Goal: Transaction & Acquisition: Book appointment/travel/reservation

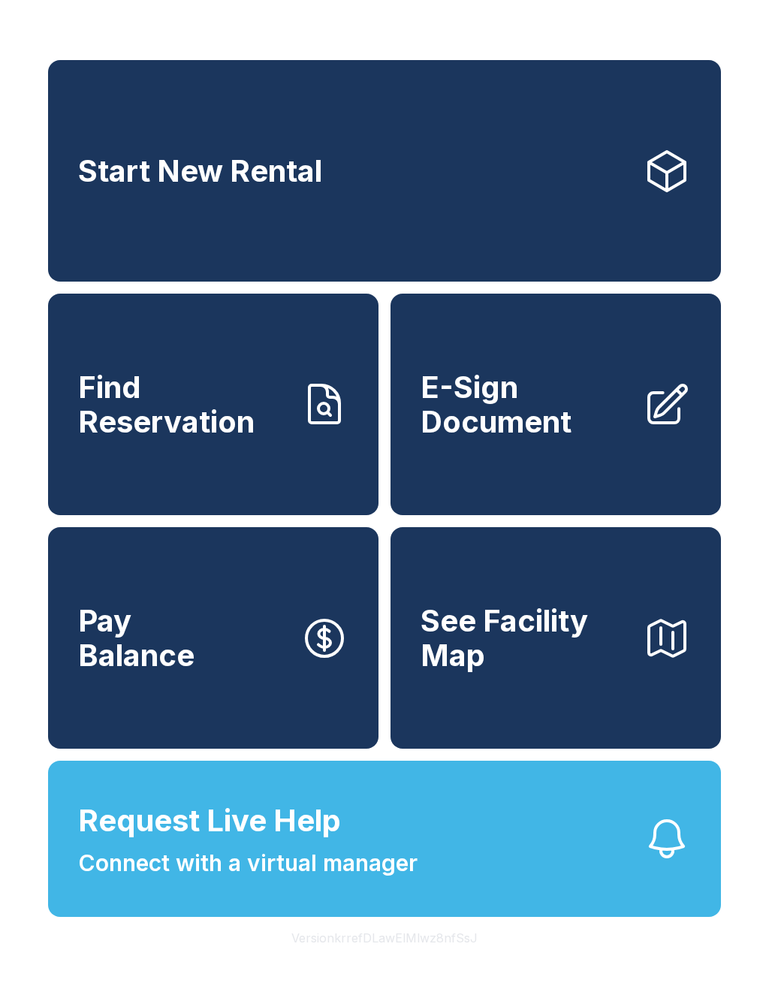
click at [243, 428] on span "Find Reservation" at bounding box center [183, 404] width 210 height 68
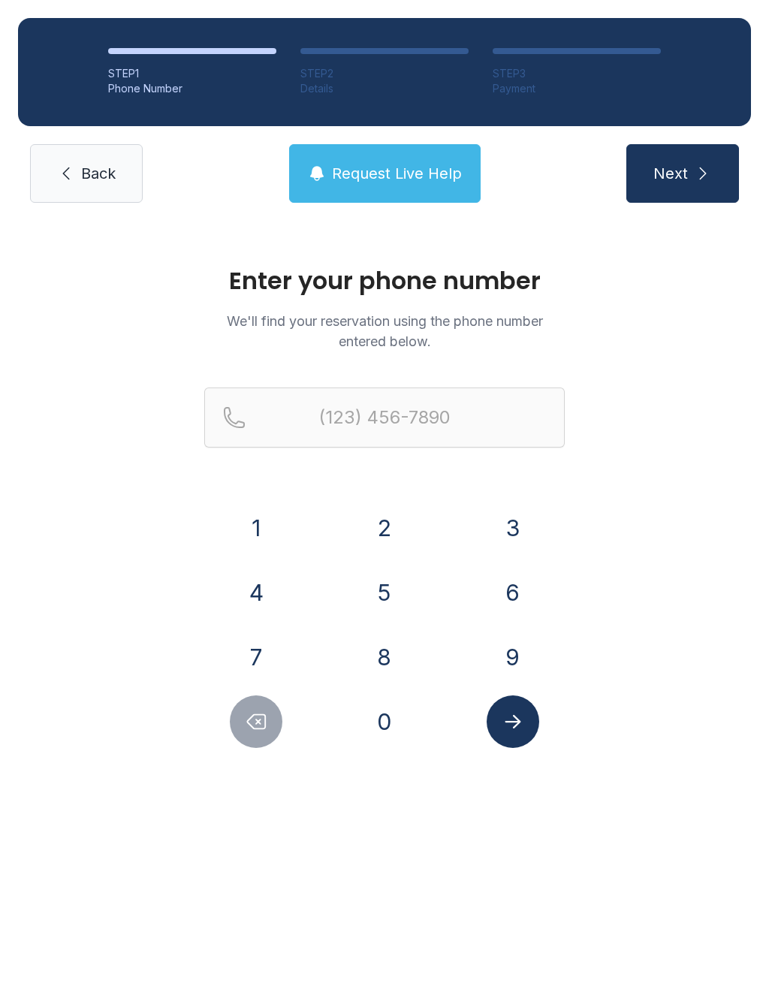
click at [94, 175] on span "Back" at bounding box center [98, 173] width 35 height 21
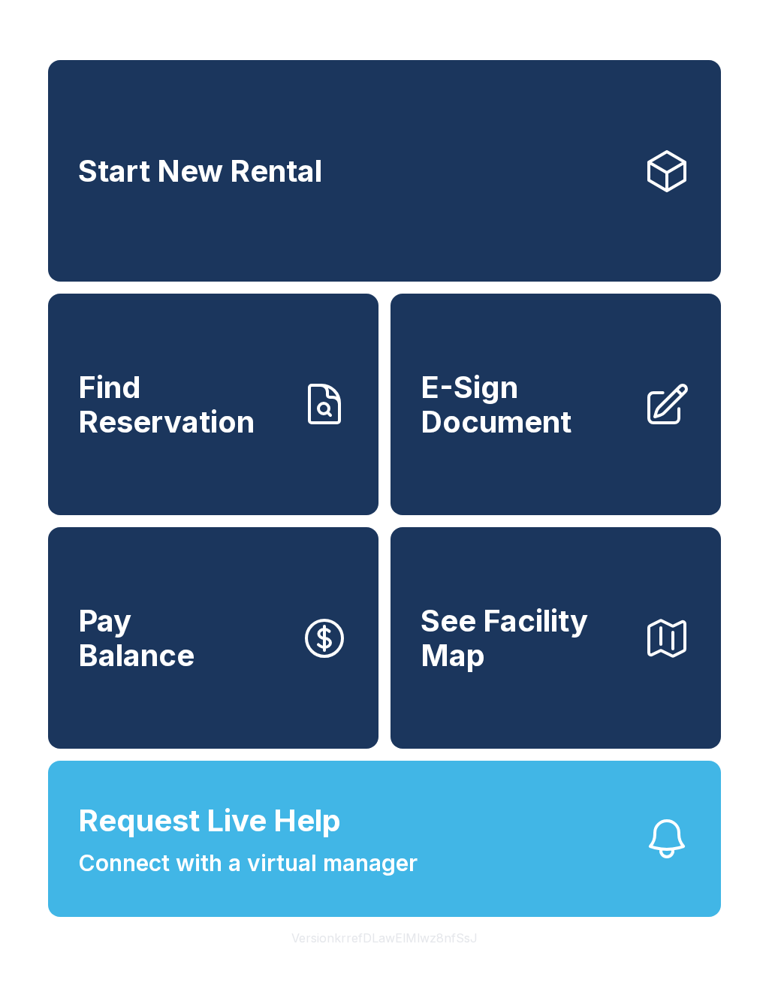
click at [384, 145] on link "Start New Rental" at bounding box center [384, 170] width 673 height 221
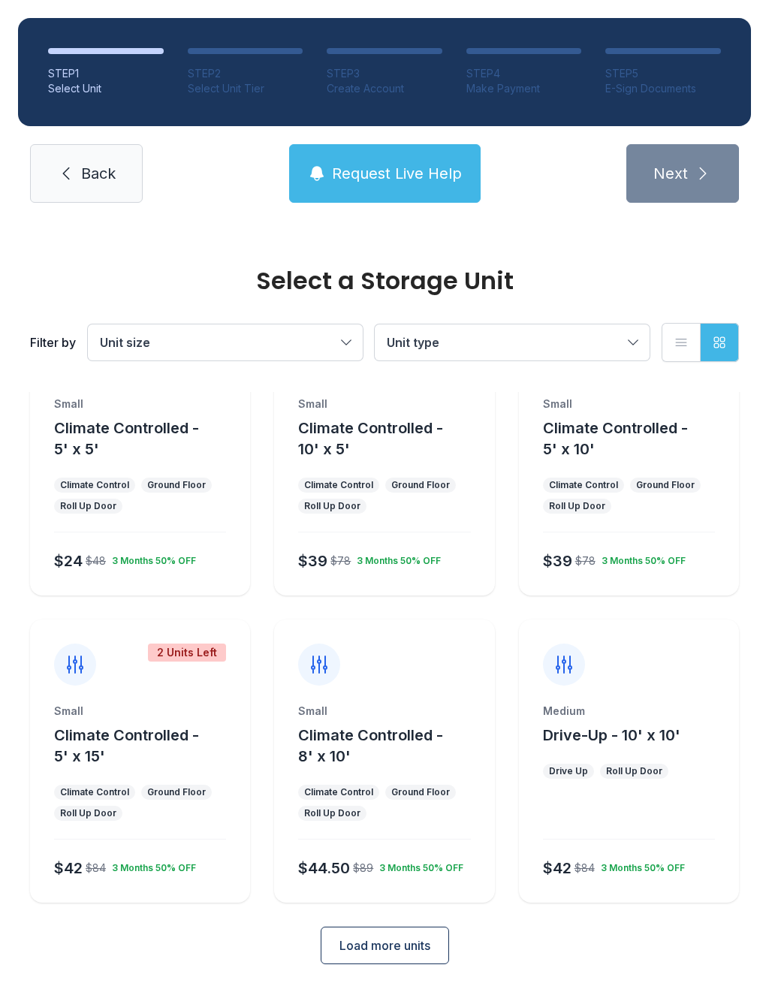
scroll to position [81, 0]
click at [402, 943] on span "Load more units" at bounding box center [384, 947] width 91 height 18
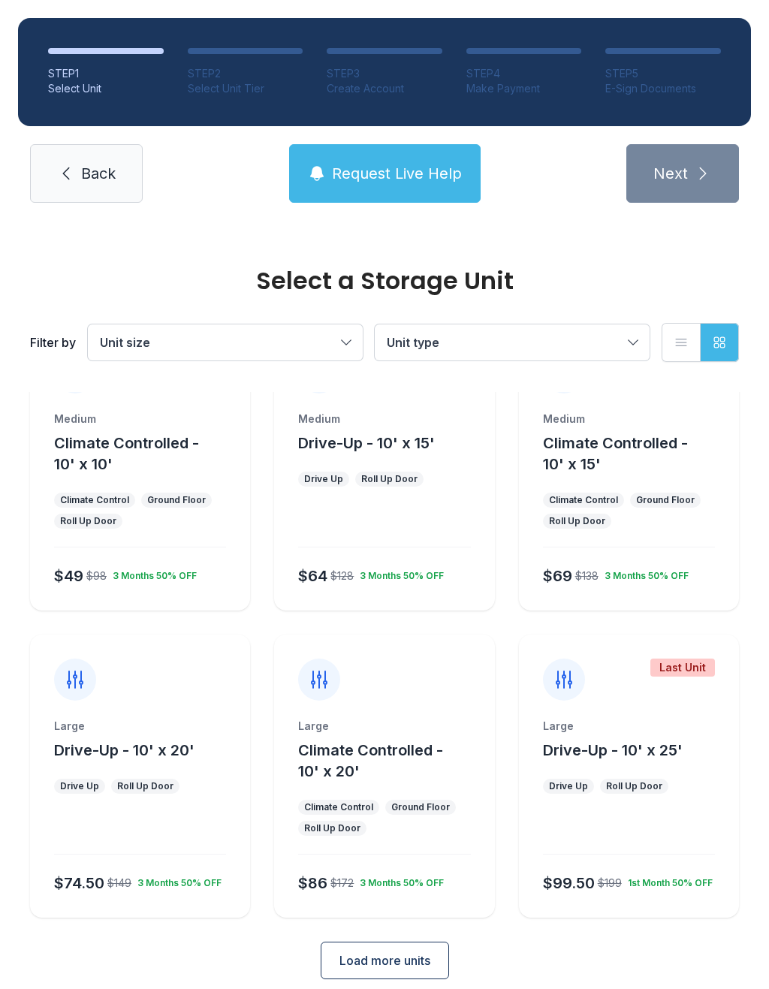
scroll to position [685, 0]
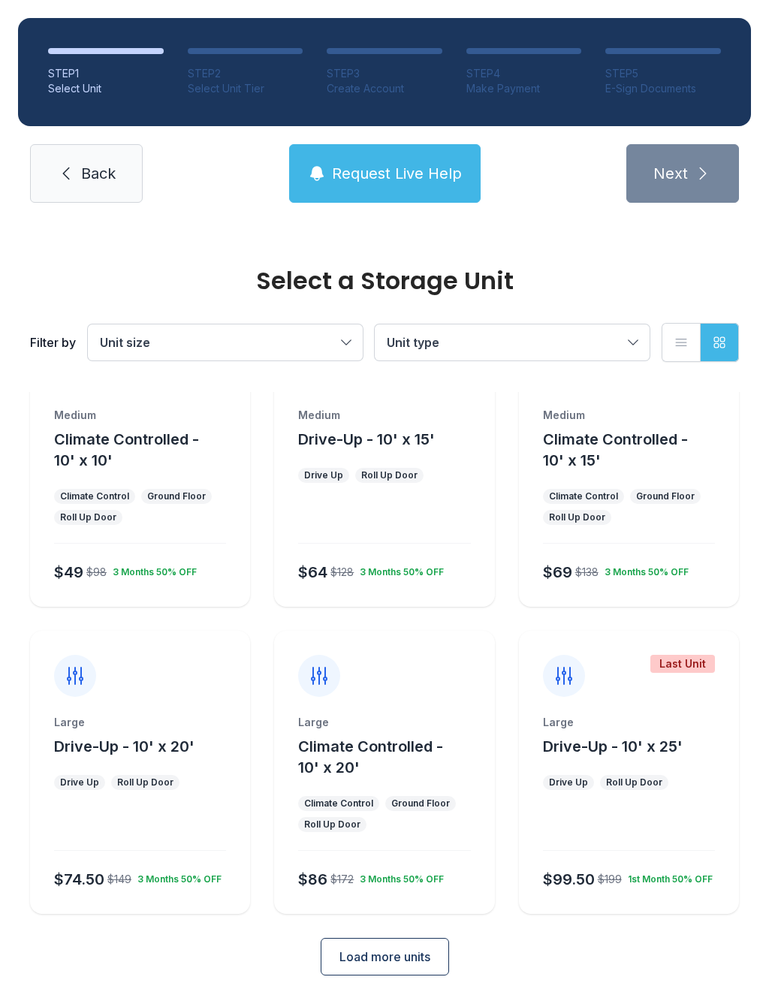
click at [595, 729] on div "Large" at bounding box center [629, 722] width 172 height 15
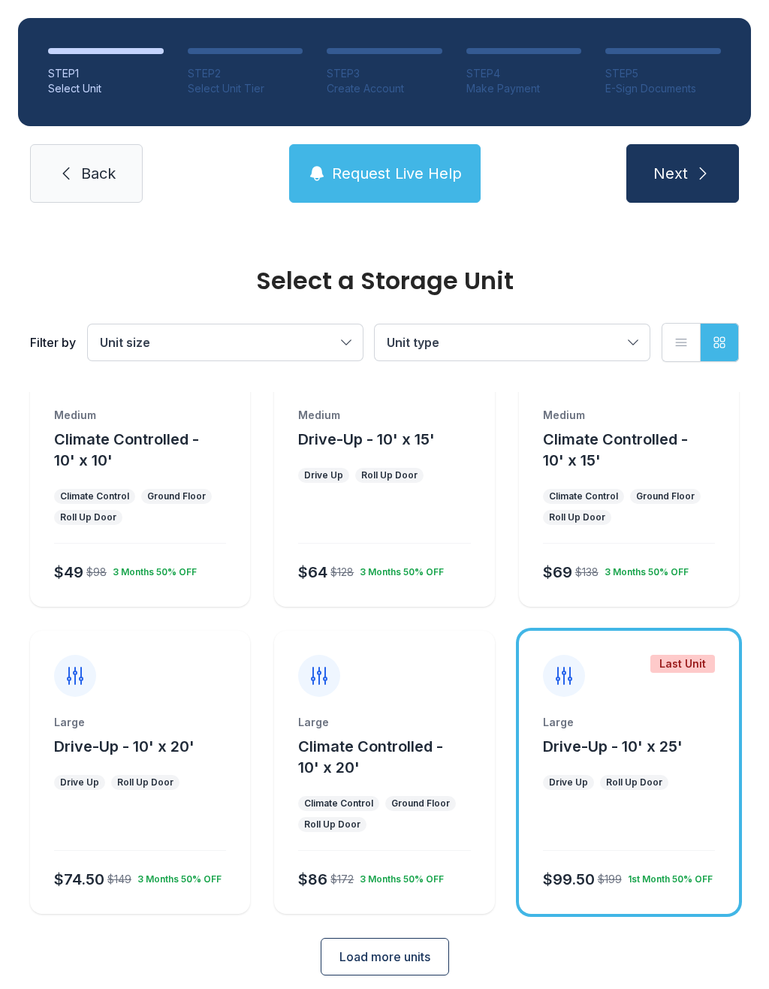
click at [700, 180] on icon "submit" at bounding box center [703, 173] width 18 height 18
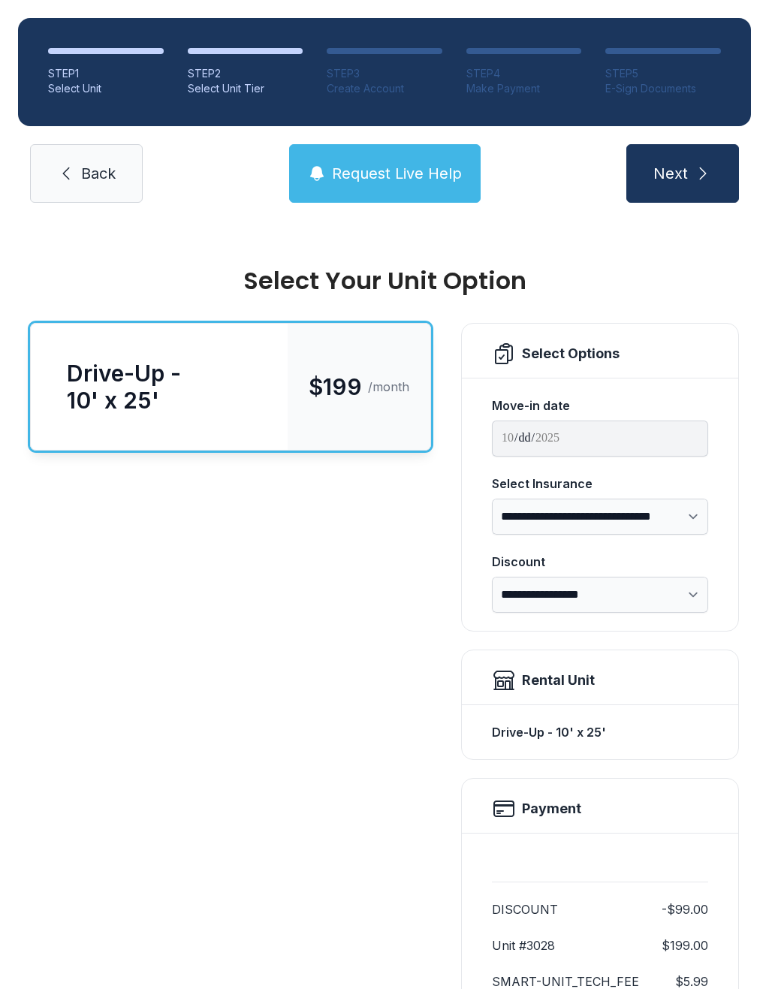
click at [685, 166] on span "Next" at bounding box center [670, 173] width 35 height 21
